Goal: Task Accomplishment & Management: Manage account settings

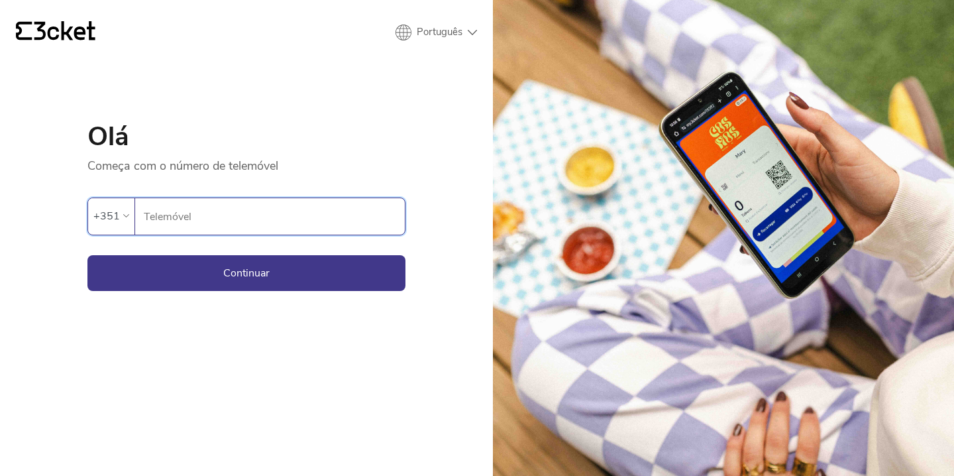
click at [164, 218] on input "Telemóvel" at bounding box center [274, 216] width 262 height 36
type input "917835442"
click at [203, 268] on button "Continuar" at bounding box center [246, 273] width 318 height 36
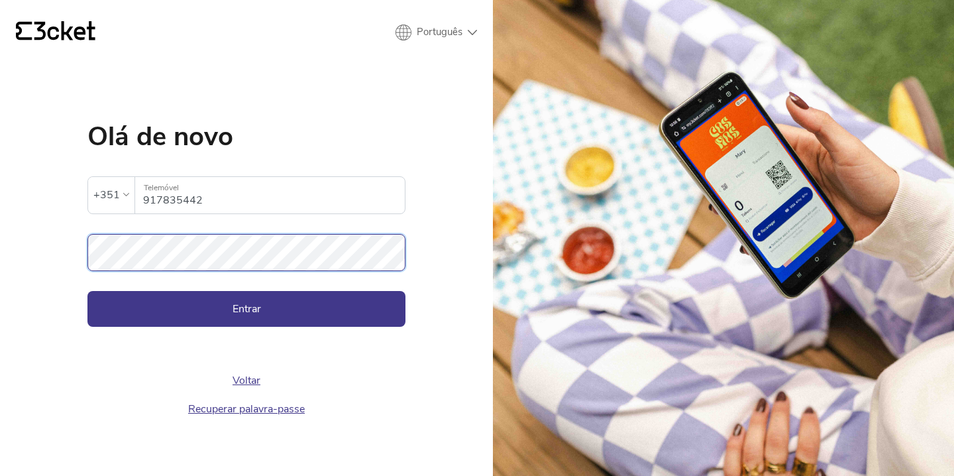
click at [87, 291] on button "Entrar" at bounding box center [246, 309] width 318 height 36
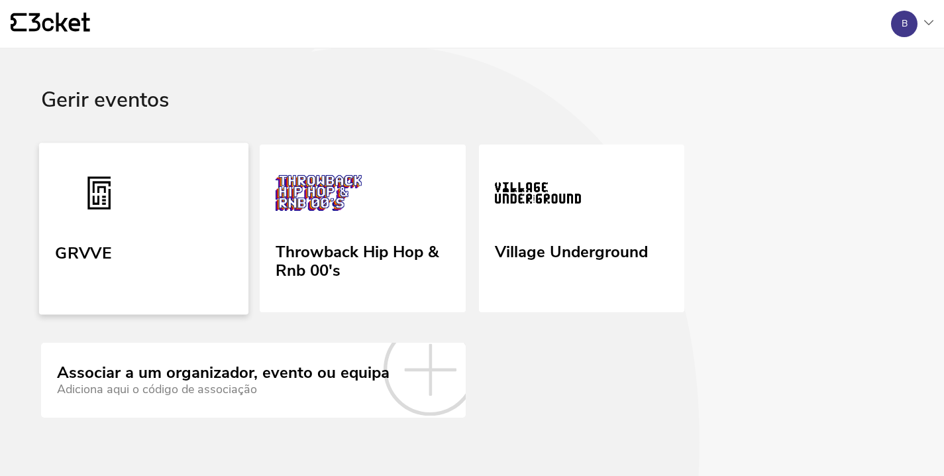
click at [119, 219] on img at bounding box center [99, 194] width 88 height 61
